Goal: Book appointment/travel/reservation

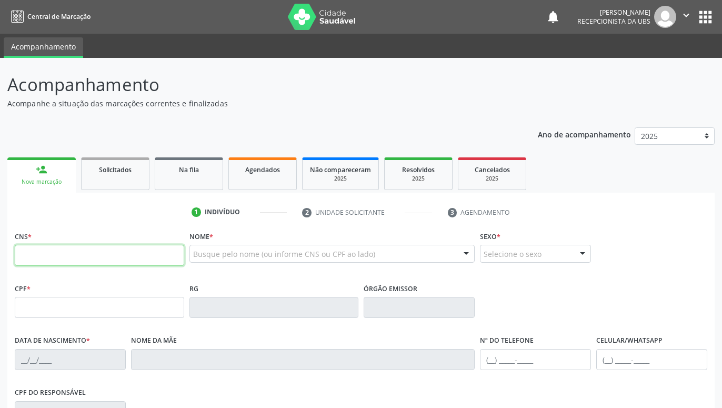
click at [106, 255] on input "text" at bounding box center [99, 255] width 169 height 21
paste input "706 8047 3285 4326"
type input "706 8047 3285 4326"
type input "008.067.124-14"
type input "[DATE]"
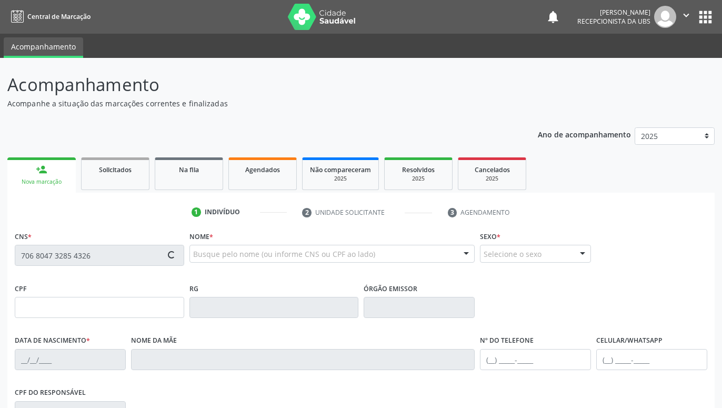
type input "Quiteria [PERSON_NAME]"
type input "[PHONE_NUMBER]"
type input "670"
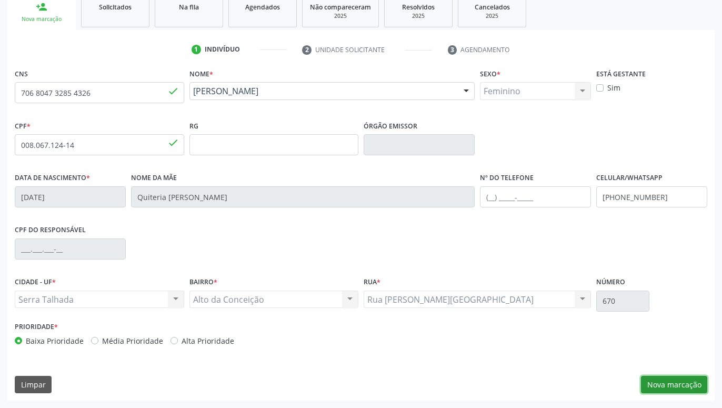
click at [678, 382] on button "Nova marcação" at bounding box center [674, 385] width 66 height 18
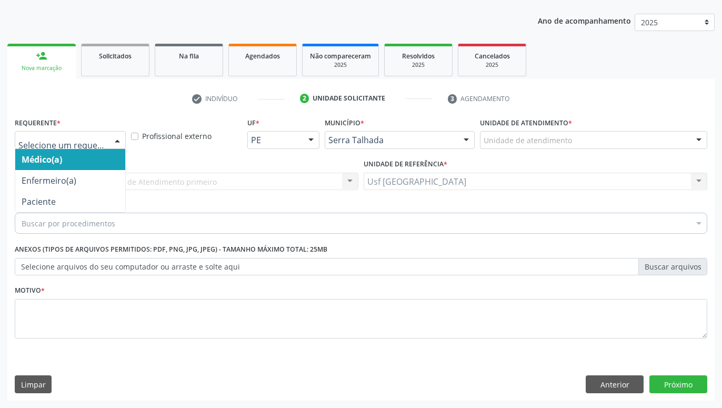
click at [107, 143] on div "Médico(a) Enfermeiro(a) Paciente Nenhum resultado encontrado para: " " Não há n…" at bounding box center [70, 140] width 111 height 18
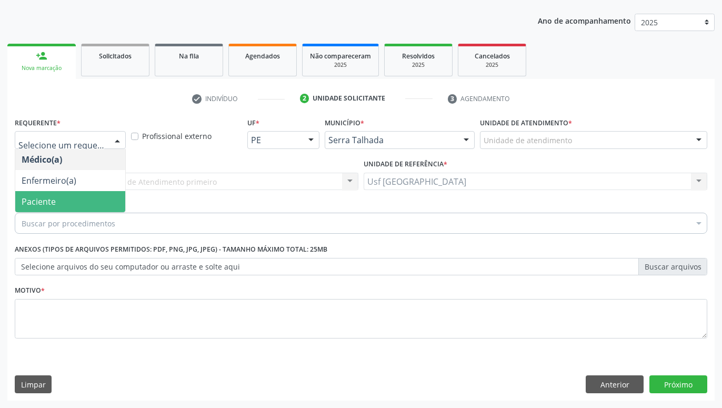
click at [72, 203] on span "Paciente" at bounding box center [70, 201] width 110 height 21
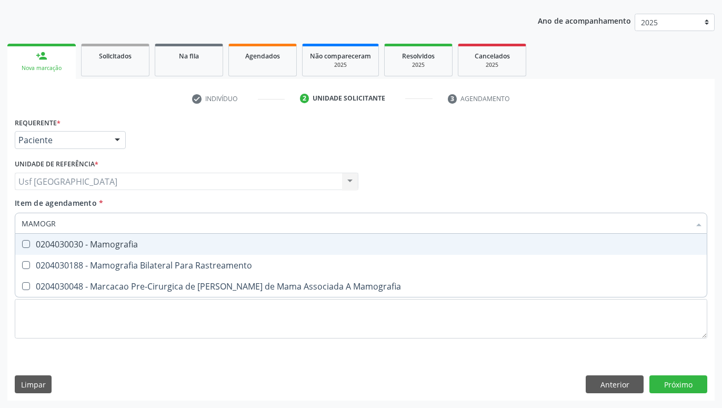
type input "MAMOGRA"
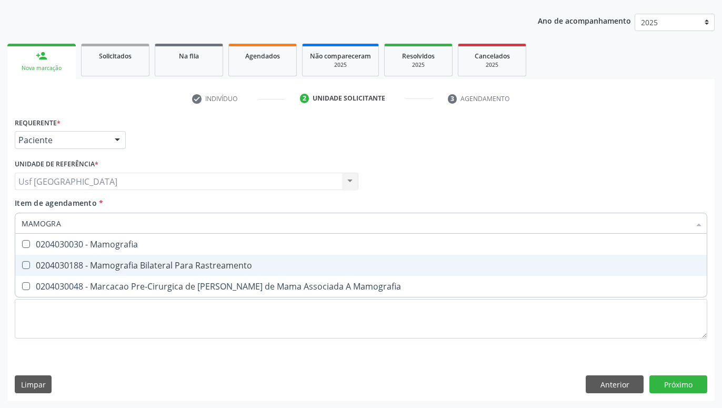
click at [173, 266] on div "0204030188 - Mamografia Bilateral Para Rastreamento" at bounding box center [361, 265] width 679 height 8
checkbox Rastreamento "true"
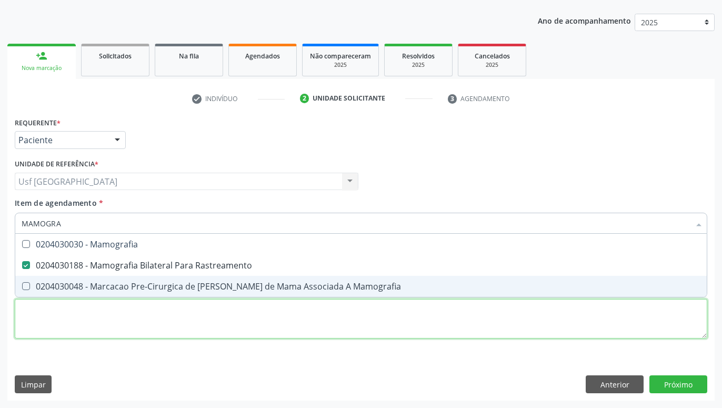
click at [209, 329] on textarea at bounding box center [361, 319] width 693 height 40
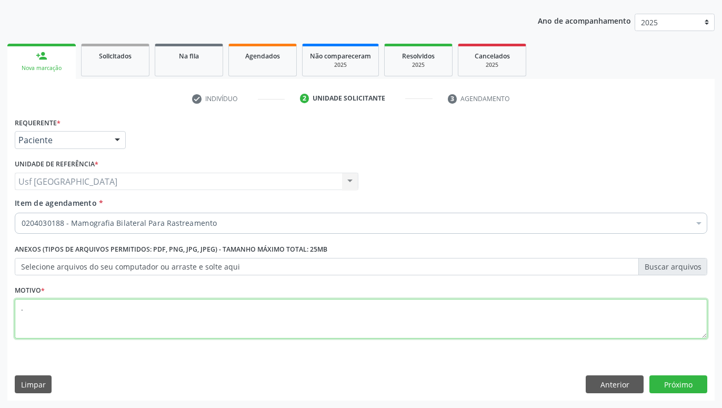
scroll to position [0, 0]
type textarea "."
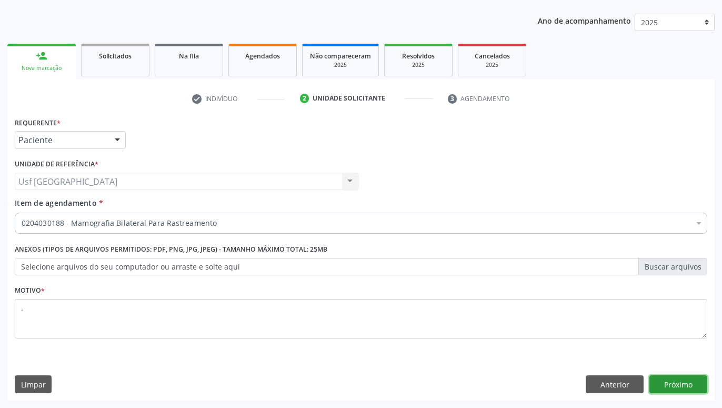
click at [673, 384] on button "Próximo" at bounding box center [678, 384] width 58 height 18
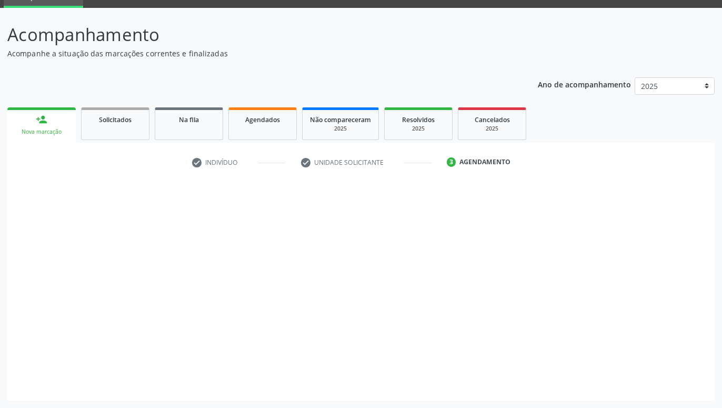
scroll to position [50, 0]
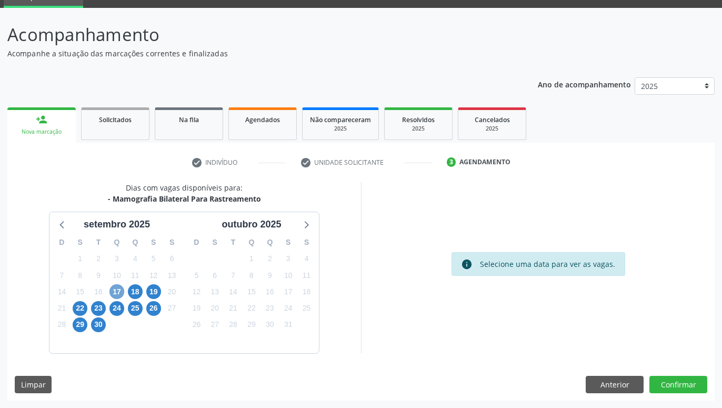
click at [116, 290] on span "17" at bounding box center [116, 291] width 15 height 15
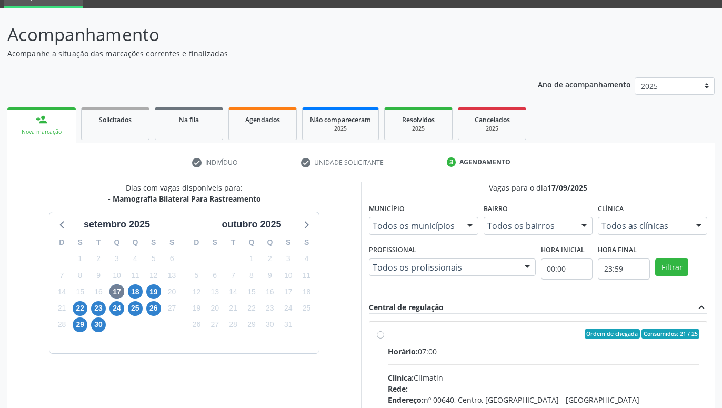
click at [388, 332] on label "Ordem de chegada Consumidos: 21 / 25 Horário: 07:00 Clínica: Climatin Rede: -- …" at bounding box center [544, 410] width 312 height 162
click at [383, 332] on input "Ordem de chegada Consumidos: 21 / 25 Horário: 07:00 Clínica: Climatin Rede: -- …" at bounding box center [380, 333] width 7 height 9
radio input "true"
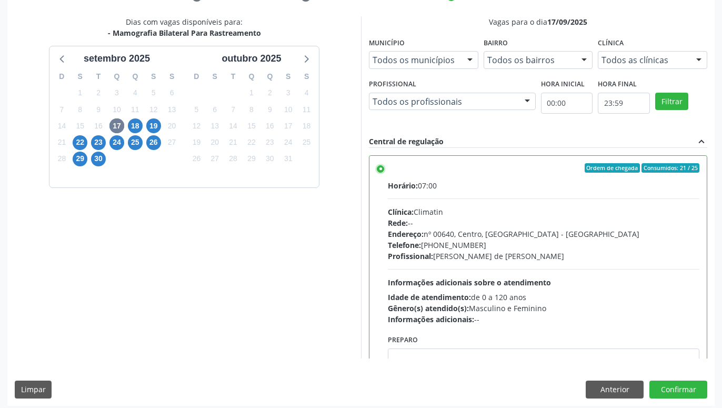
scroll to position [221, 0]
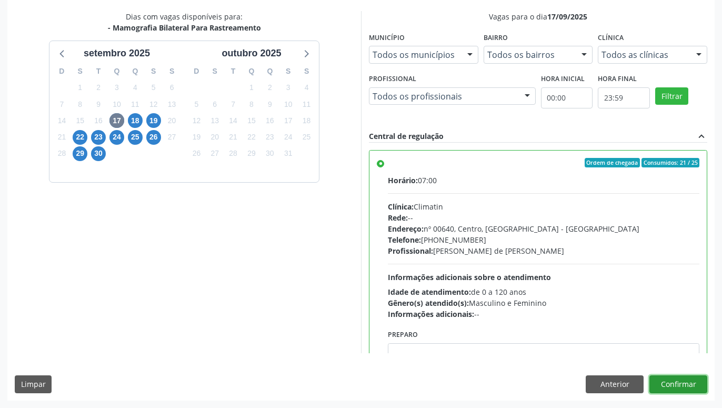
click at [692, 386] on button "Confirmar" at bounding box center [678, 384] width 58 height 18
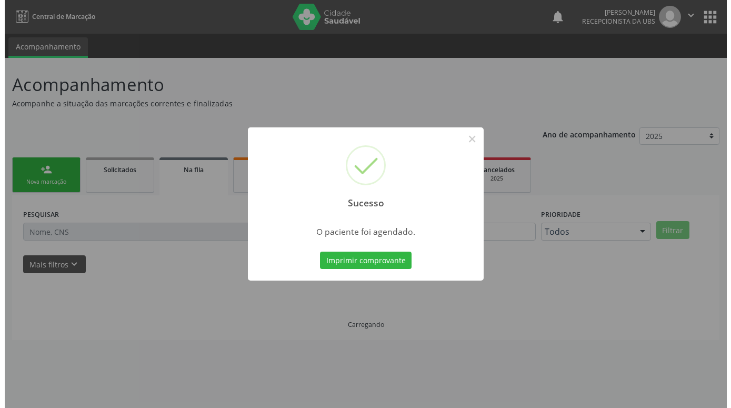
scroll to position [0, 0]
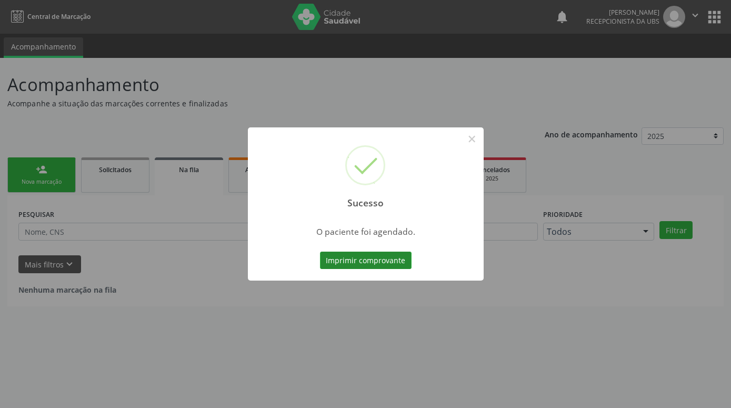
click at [383, 258] on button "Imprimir comprovante" at bounding box center [366, 261] width 92 height 18
